Goal: Find specific page/section: Find specific page/section

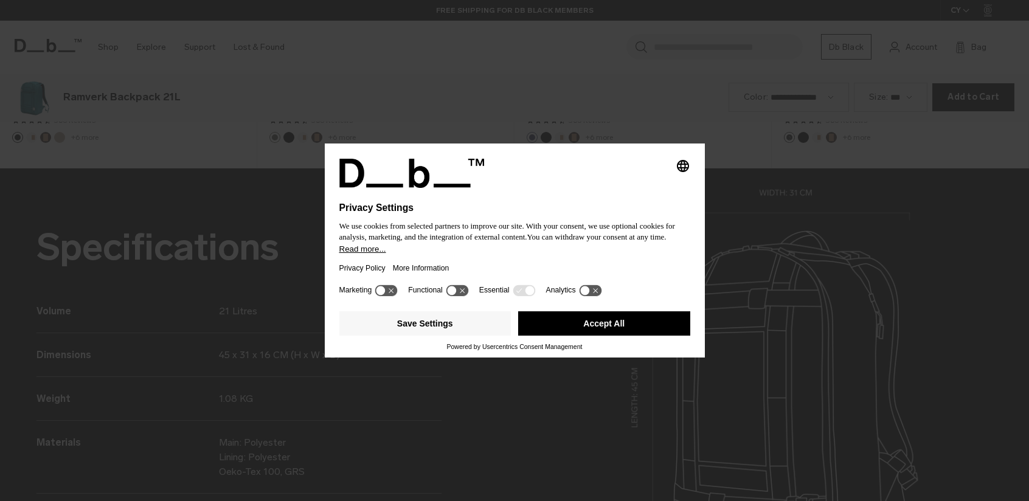
scroll to position [1504, 0]
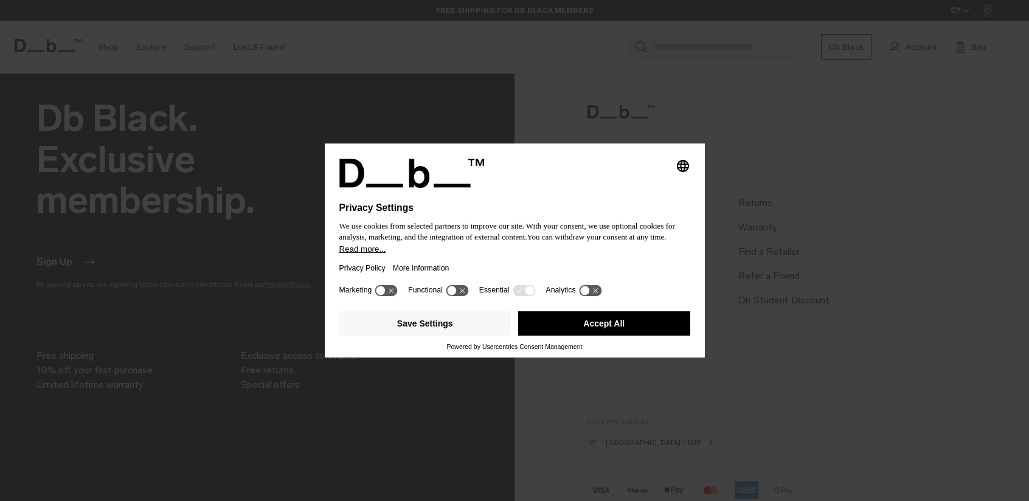
scroll to position [1078, 0]
